Goal: Check status

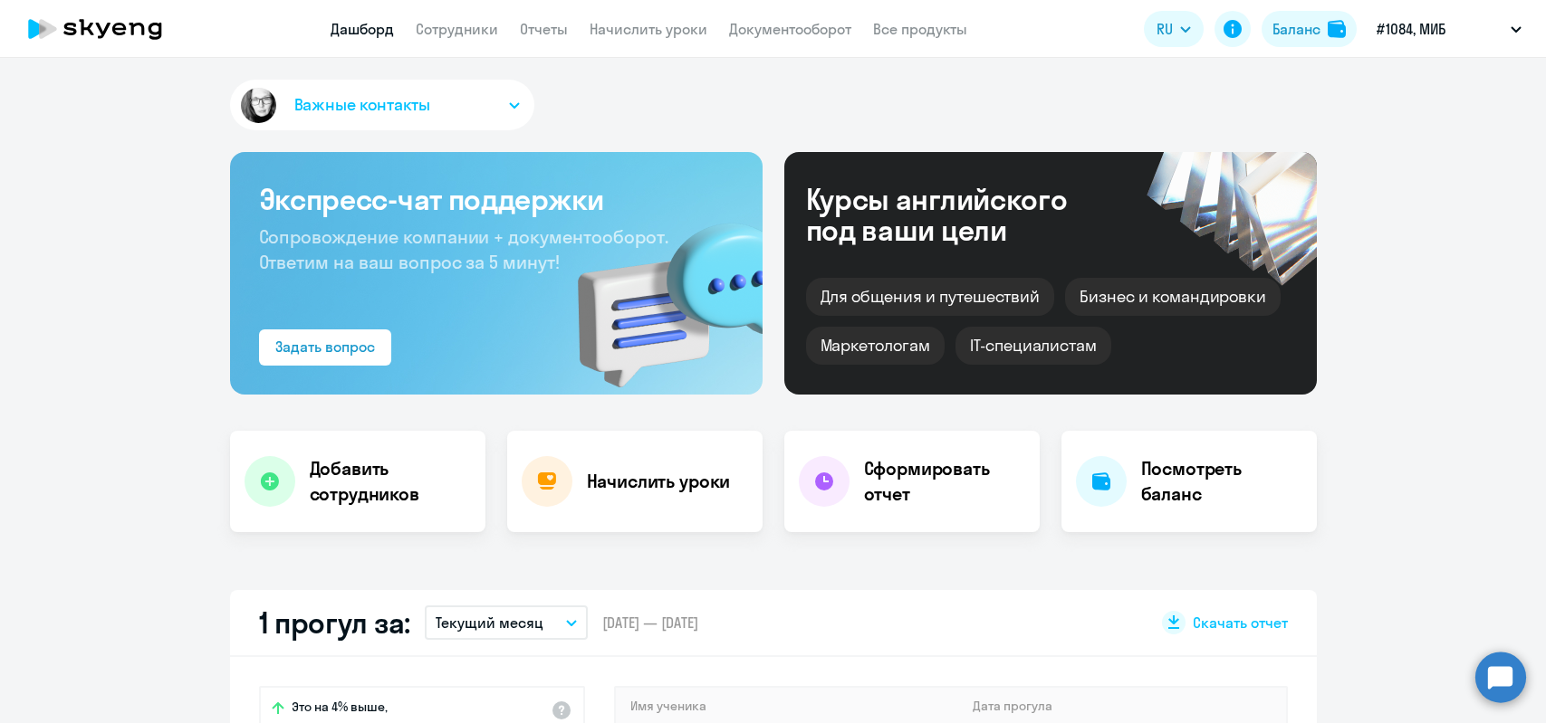
select select "30"
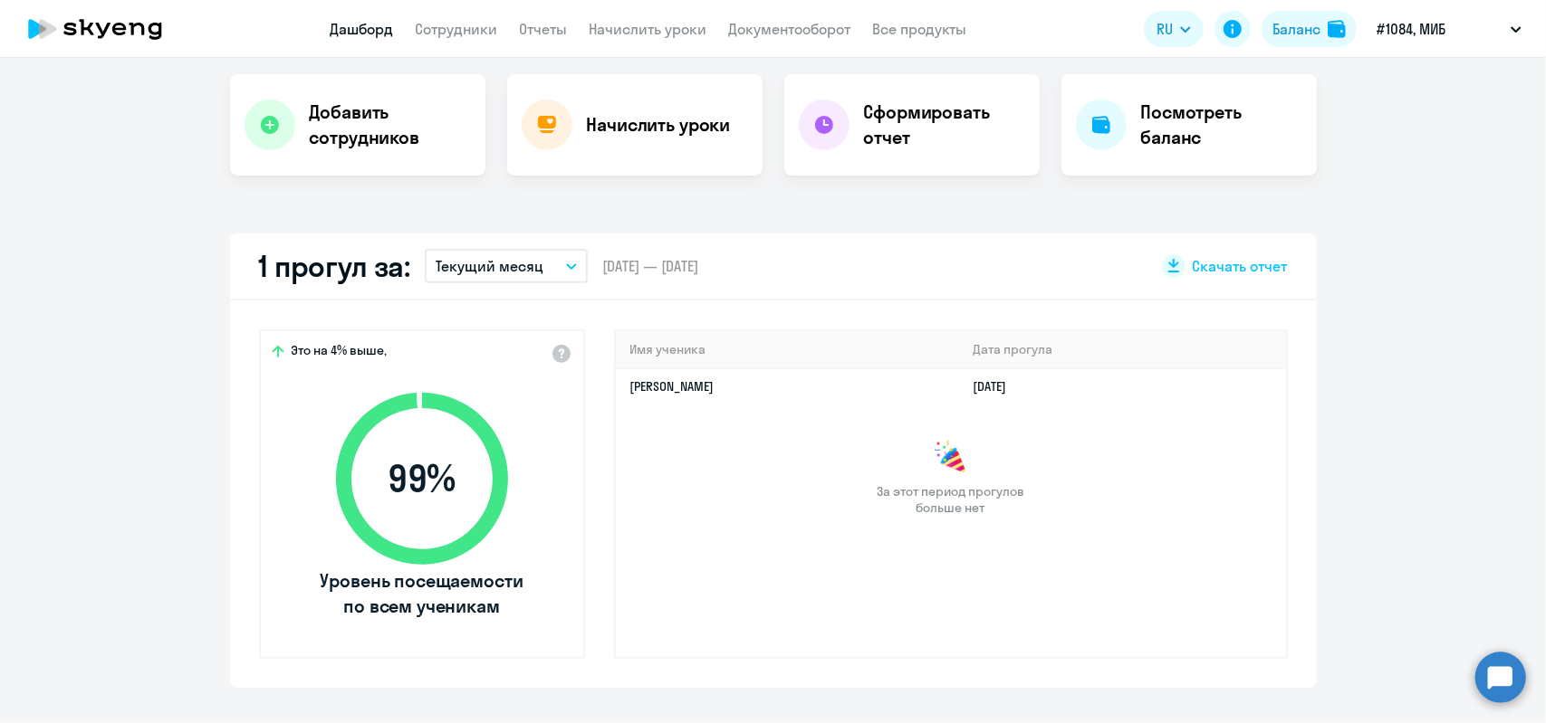
scroll to position [362, 0]
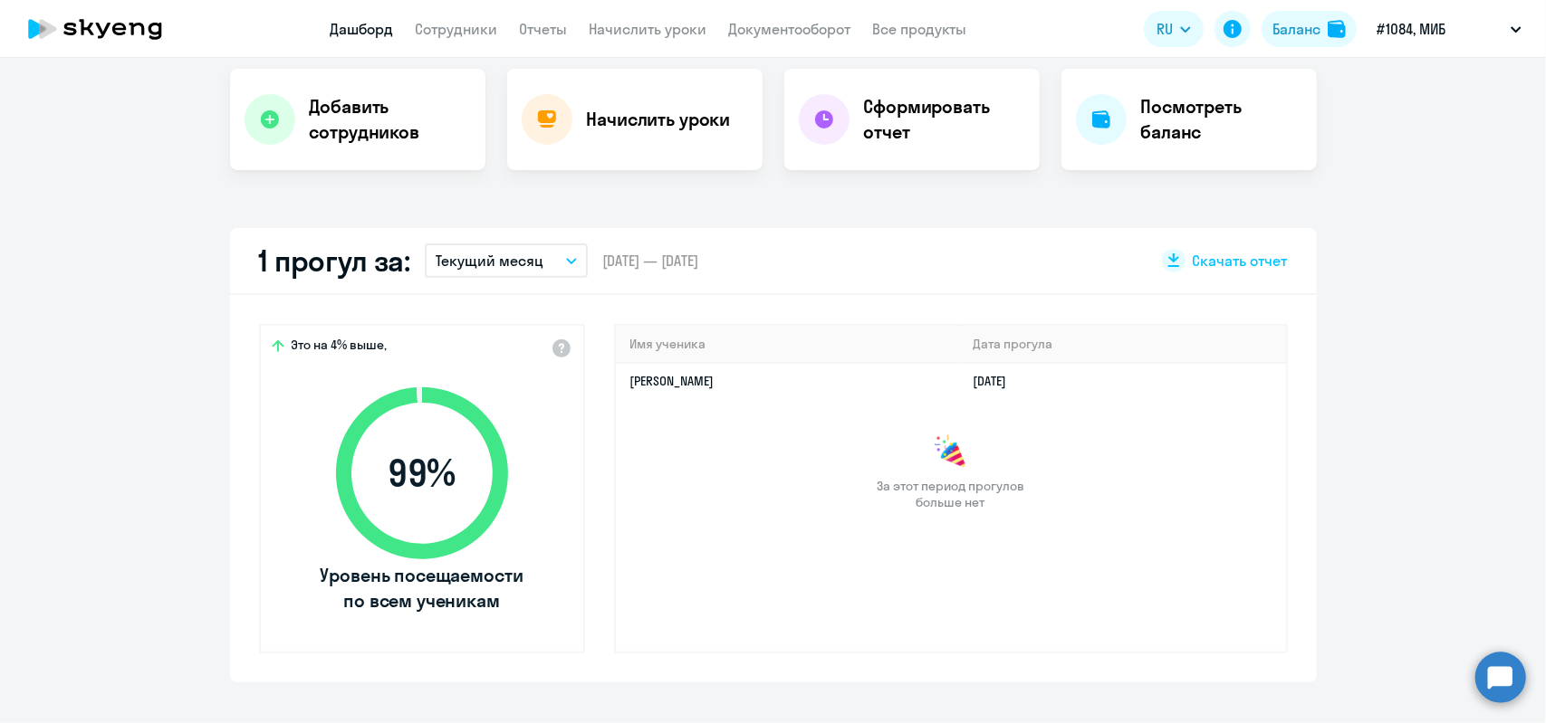
select select "30"
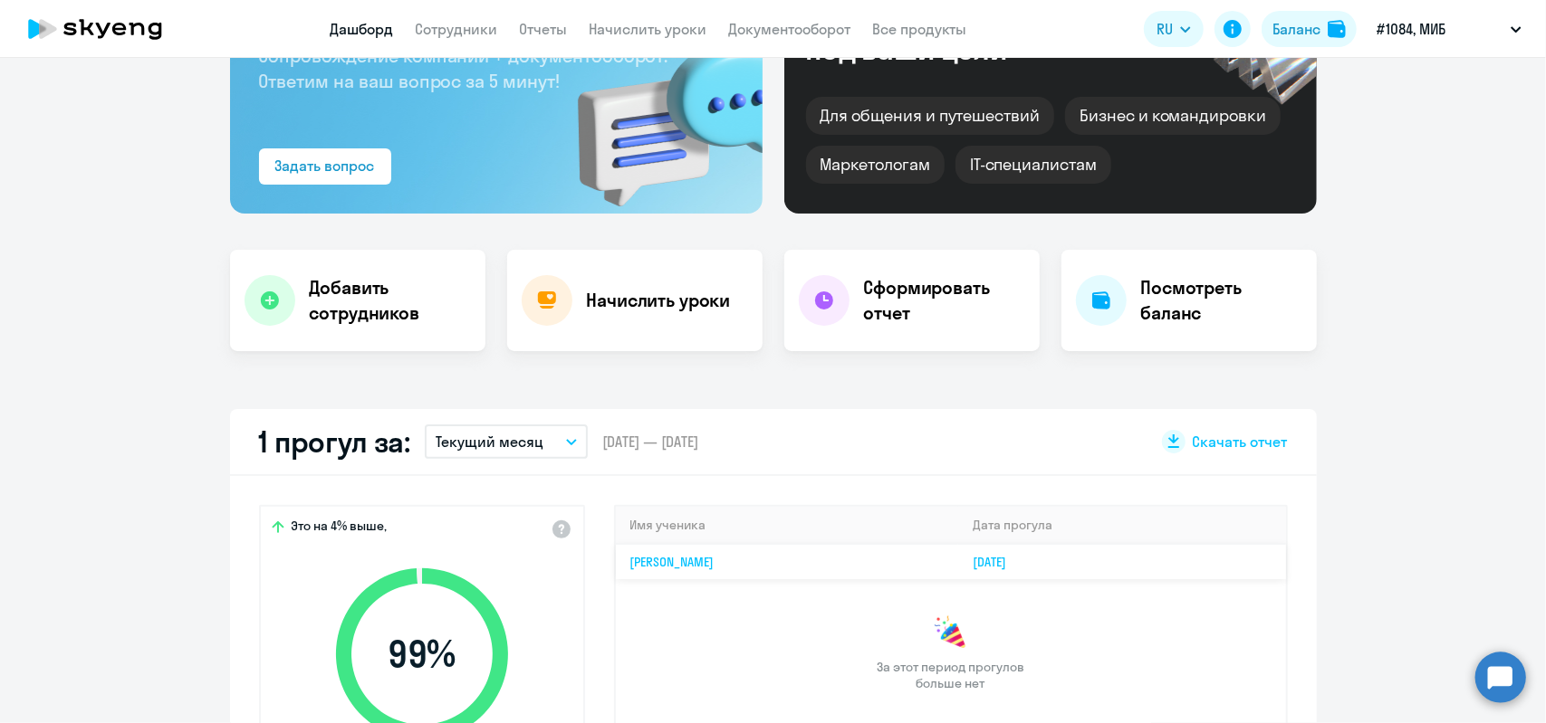
scroll to position [0, 0]
